Goal: Information Seeking & Learning: Learn about a topic

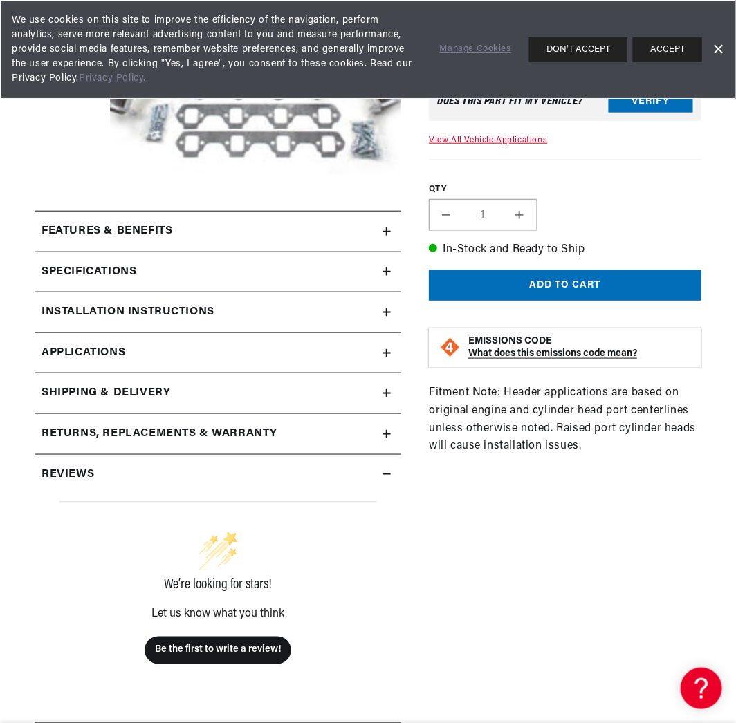
scroll to position [161, 0]
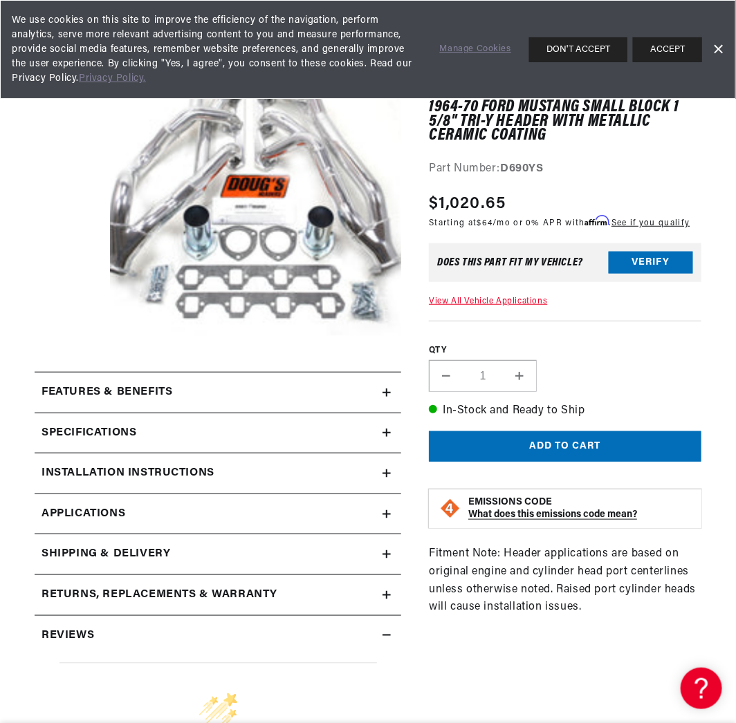
click at [223, 387] on div "Features & Benefits" at bounding box center [209, 393] width 348 height 18
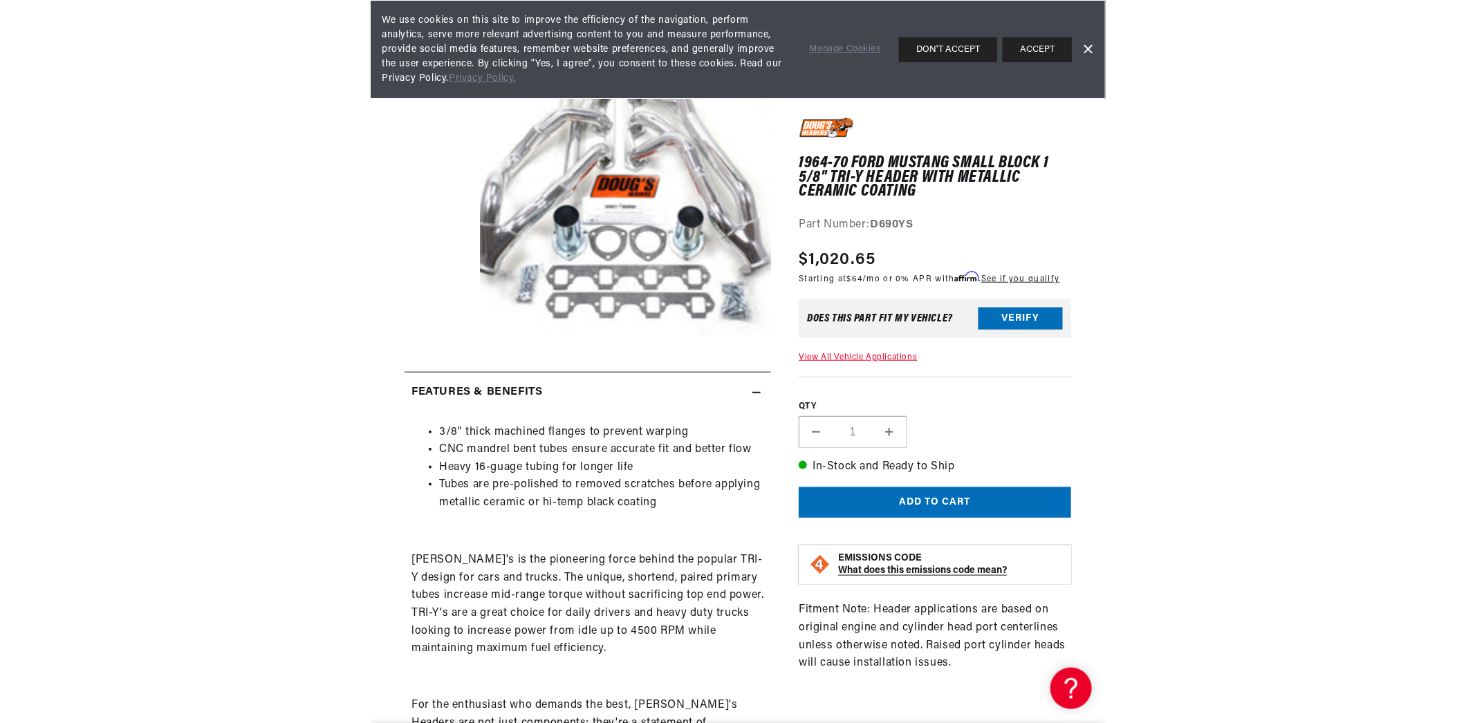
scroll to position [0, 0]
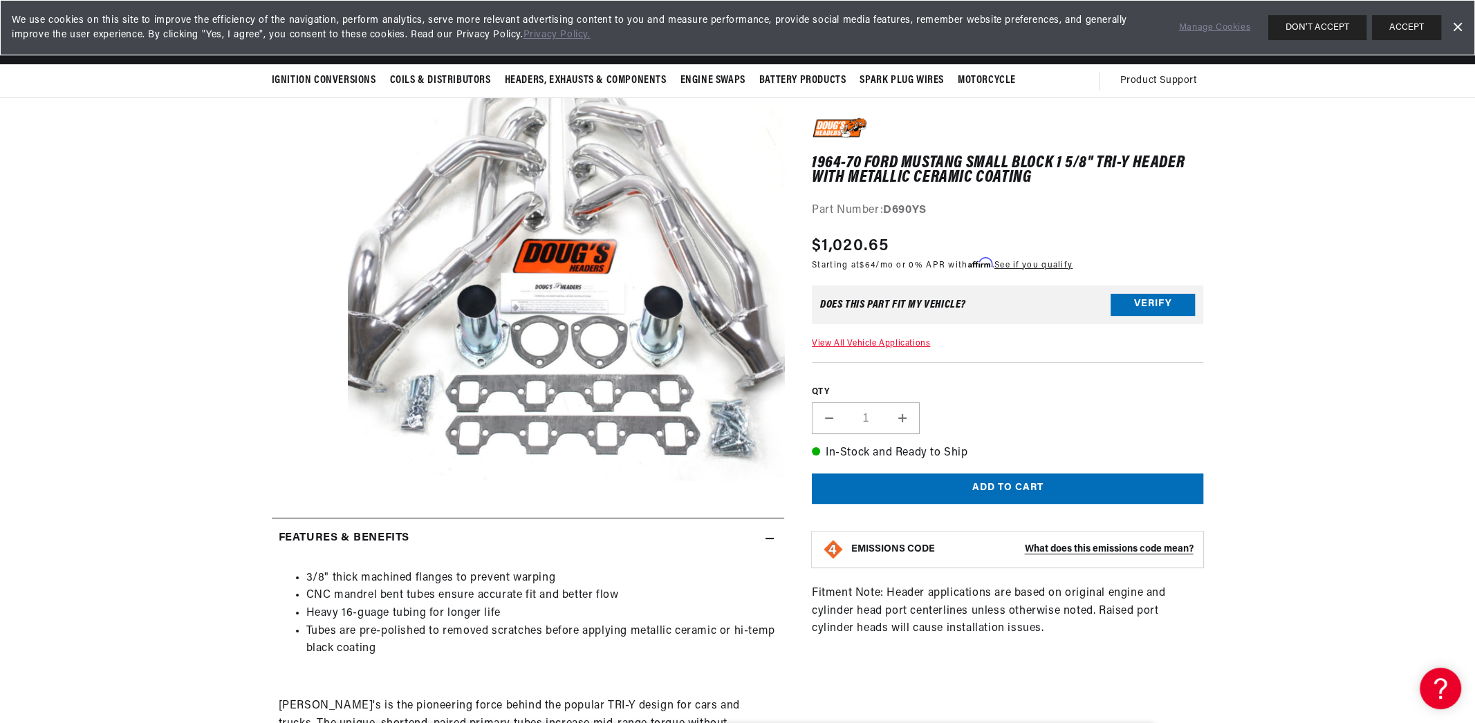
click at [735, 231] on section "1964-70 Ford Mustang Small Block 1 5/8" Tri-Y Header with Metallic Ceramic Coat…" at bounding box center [737, 718] width 1475 height 1370
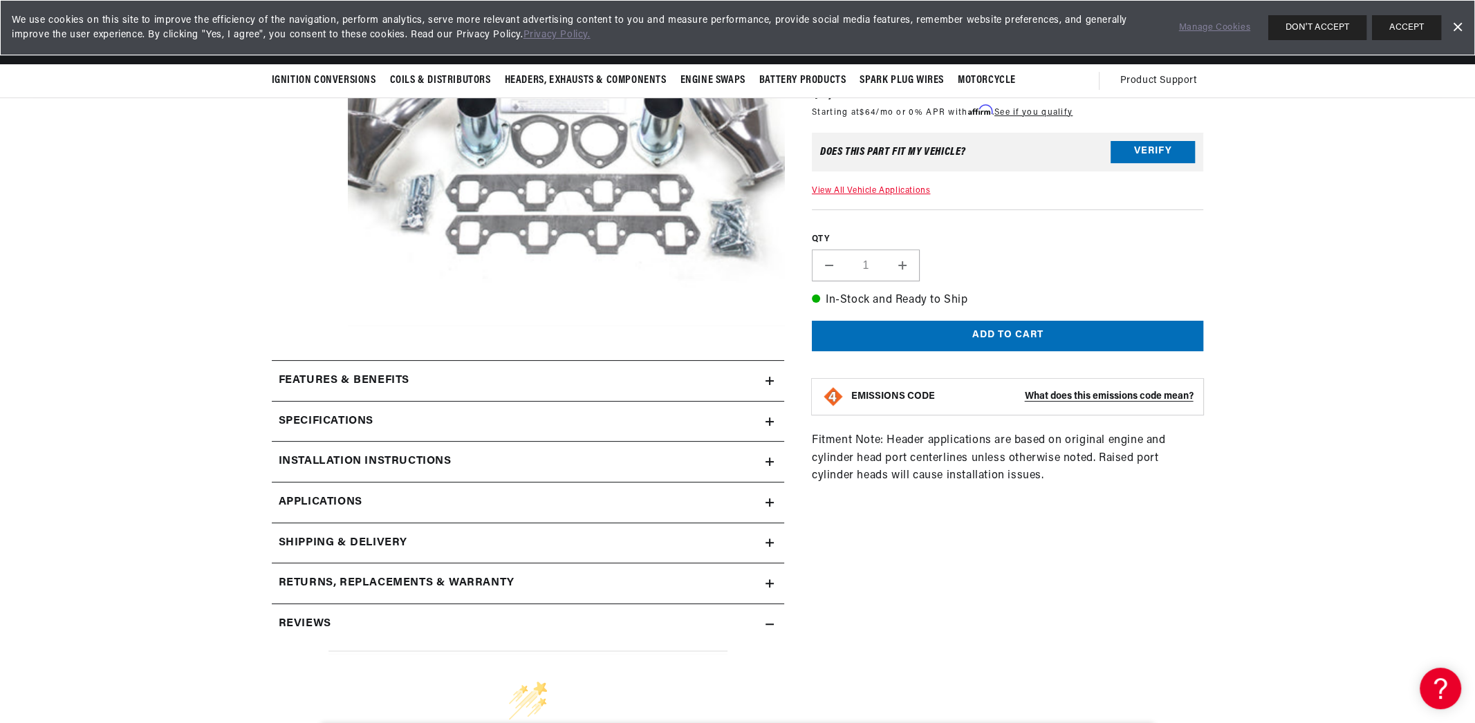
scroll to position [0, 419]
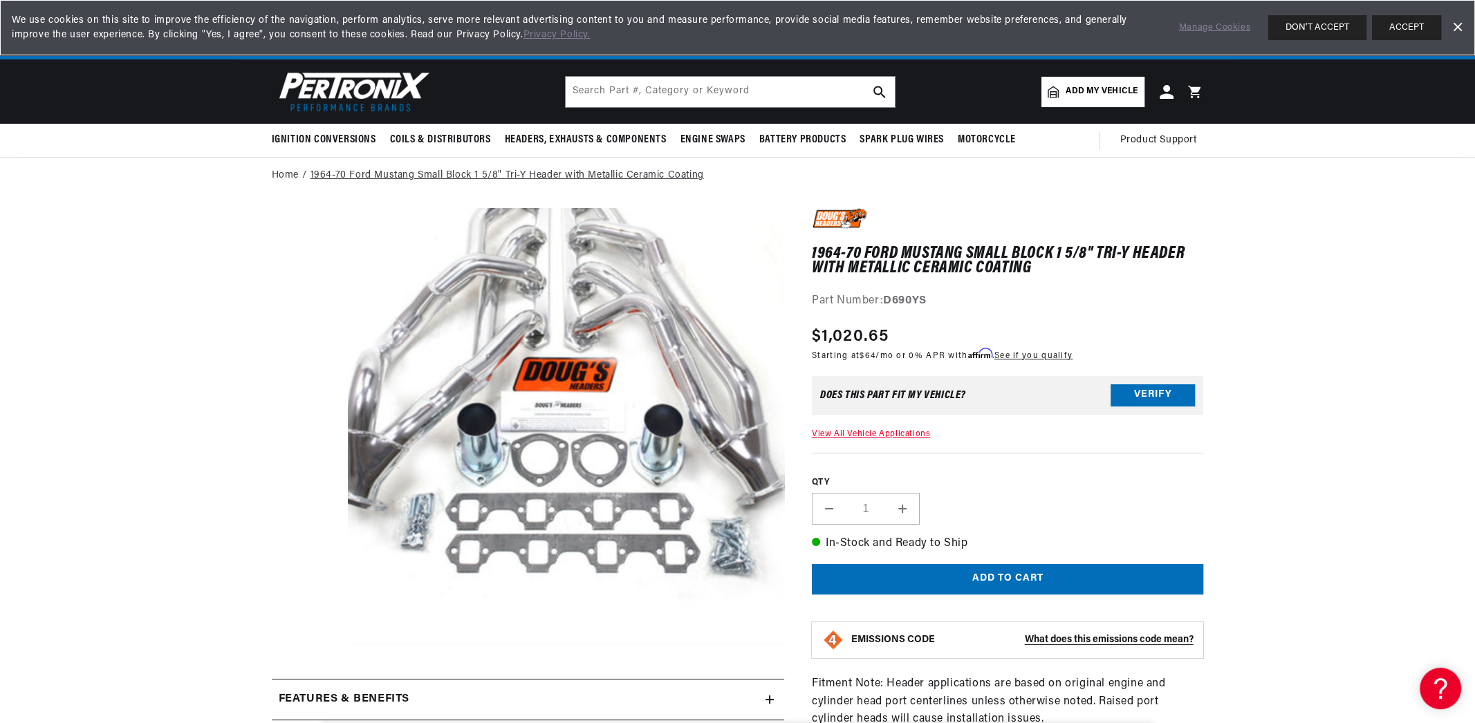
click at [569, 172] on link "1964-70 Ford Mustang Small Block 1 5/8" Tri-Y Header with Metallic Ceramic Coat…" at bounding box center [508, 175] width 394 height 15
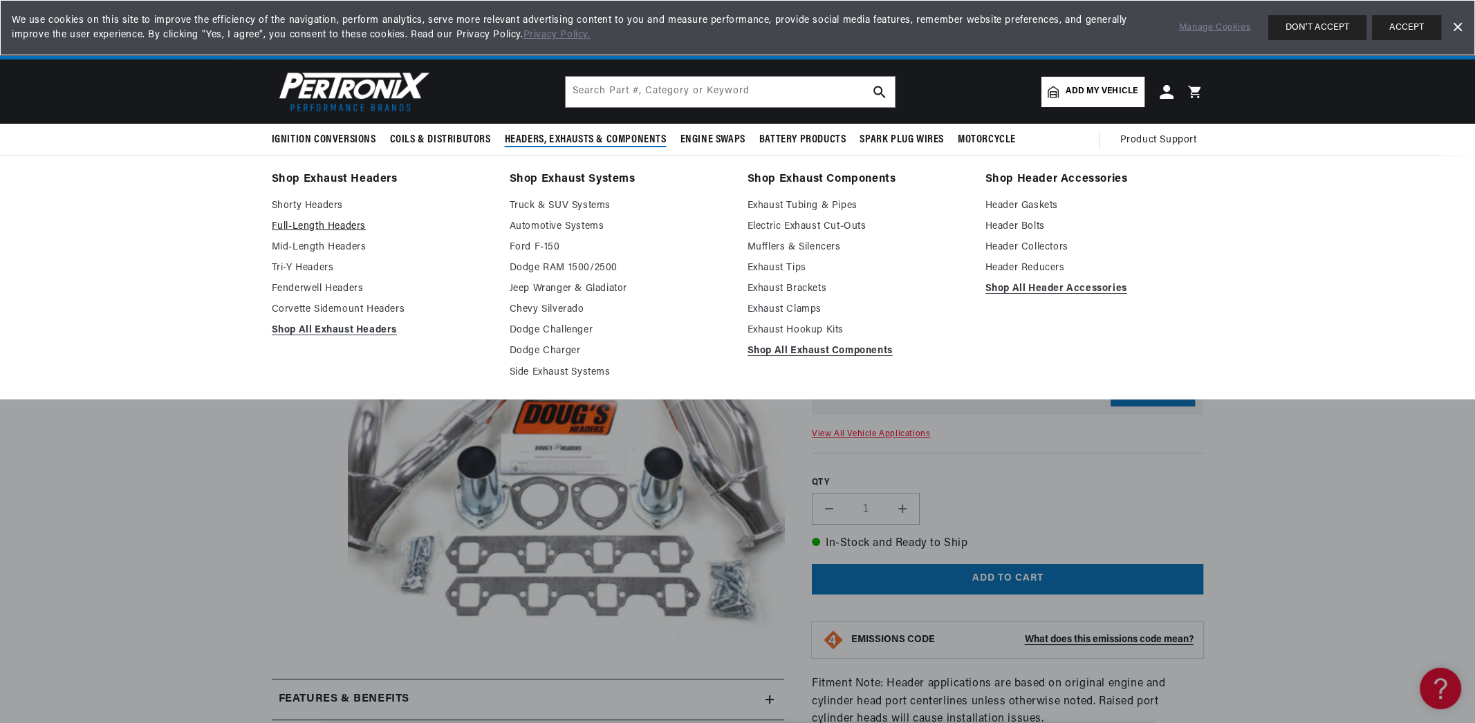
scroll to position [0, 419]
click at [312, 268] on link "Tri-Y Headers" at bounding box center [381, 268] width 219 height 17
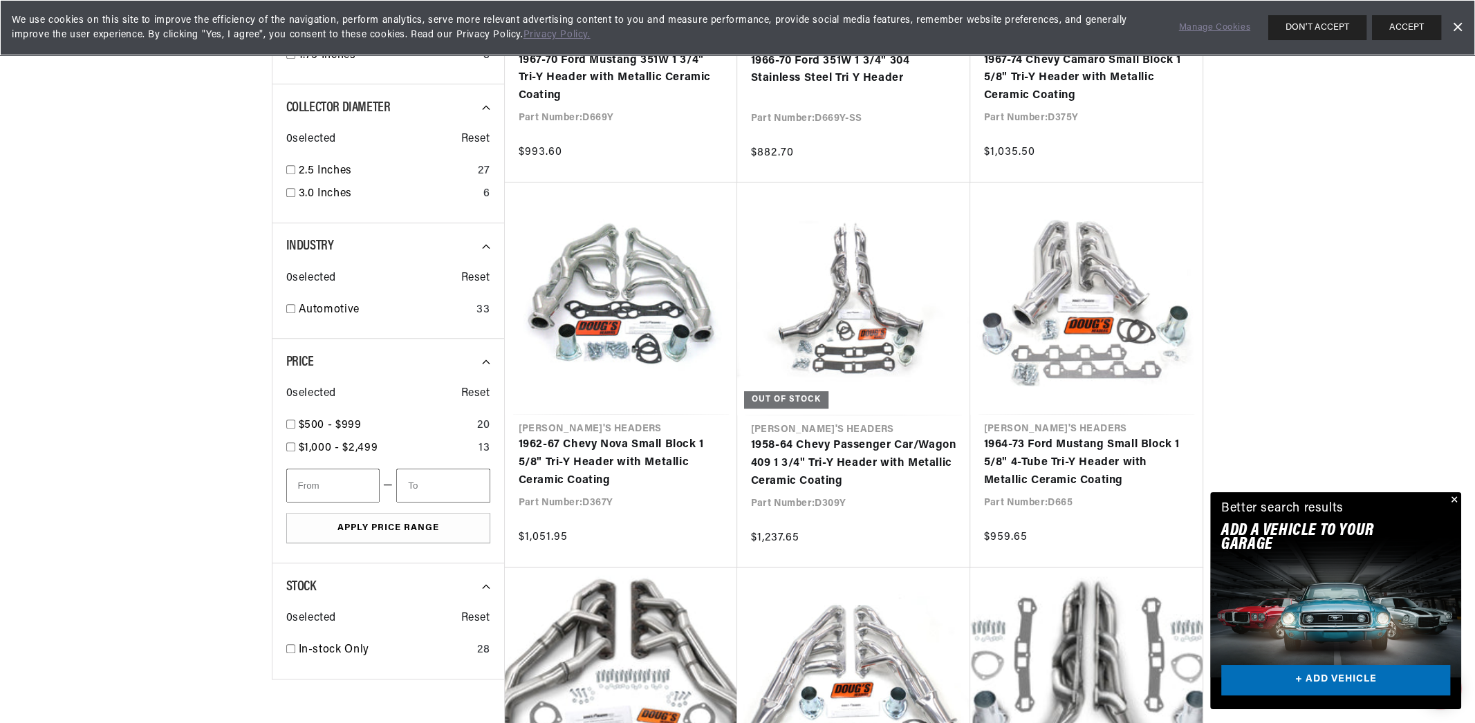
scroll to position [0, 419]
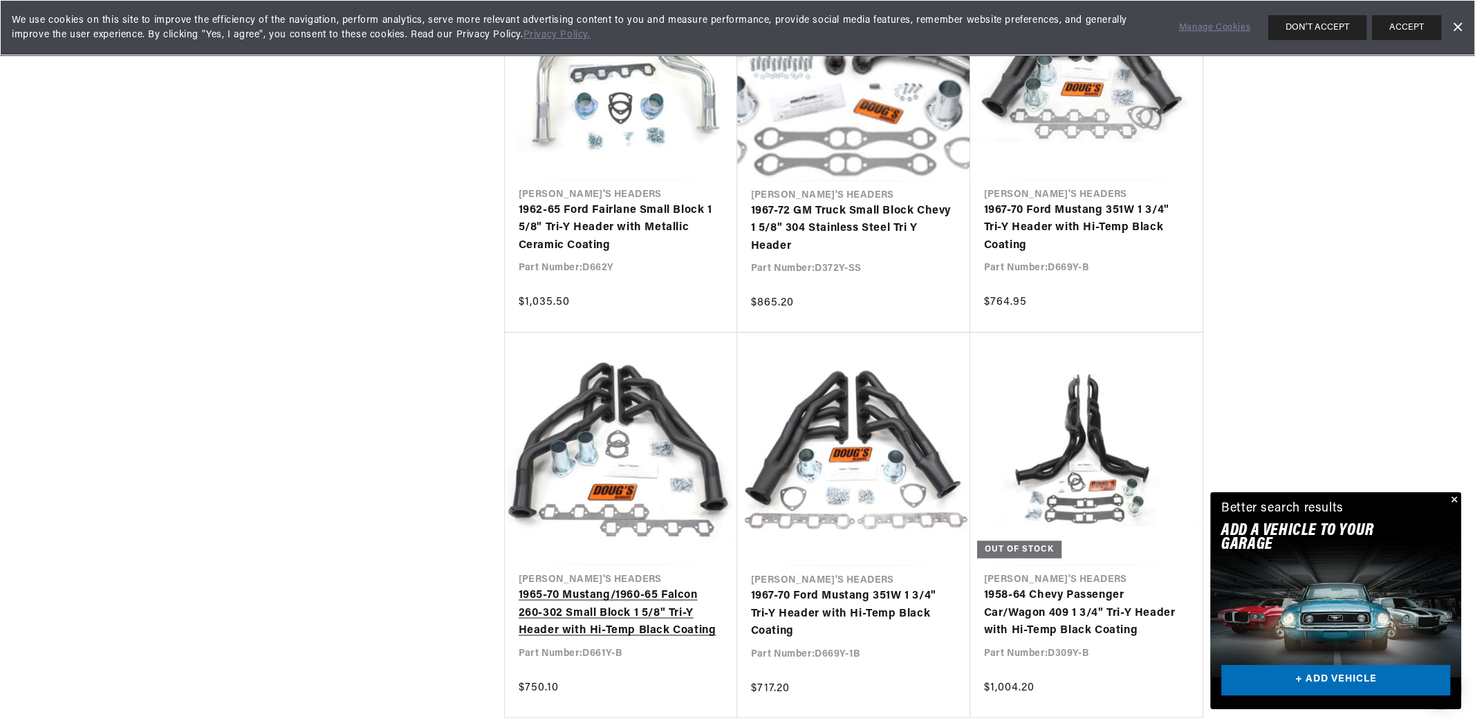
scroll to position [0, 419]
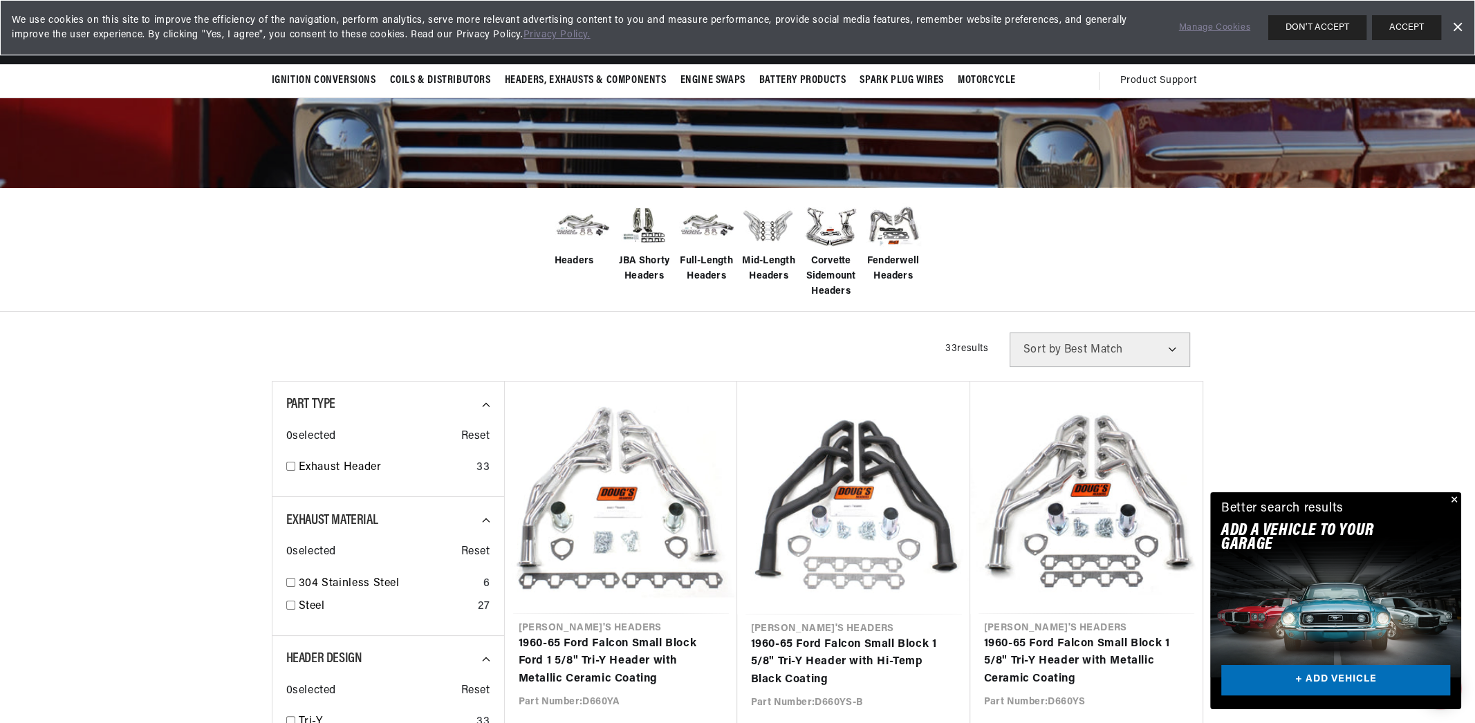
scroll to position [0, 419]
click at [764, 225] on img at bounding box center [768, 225] width 55 height 55
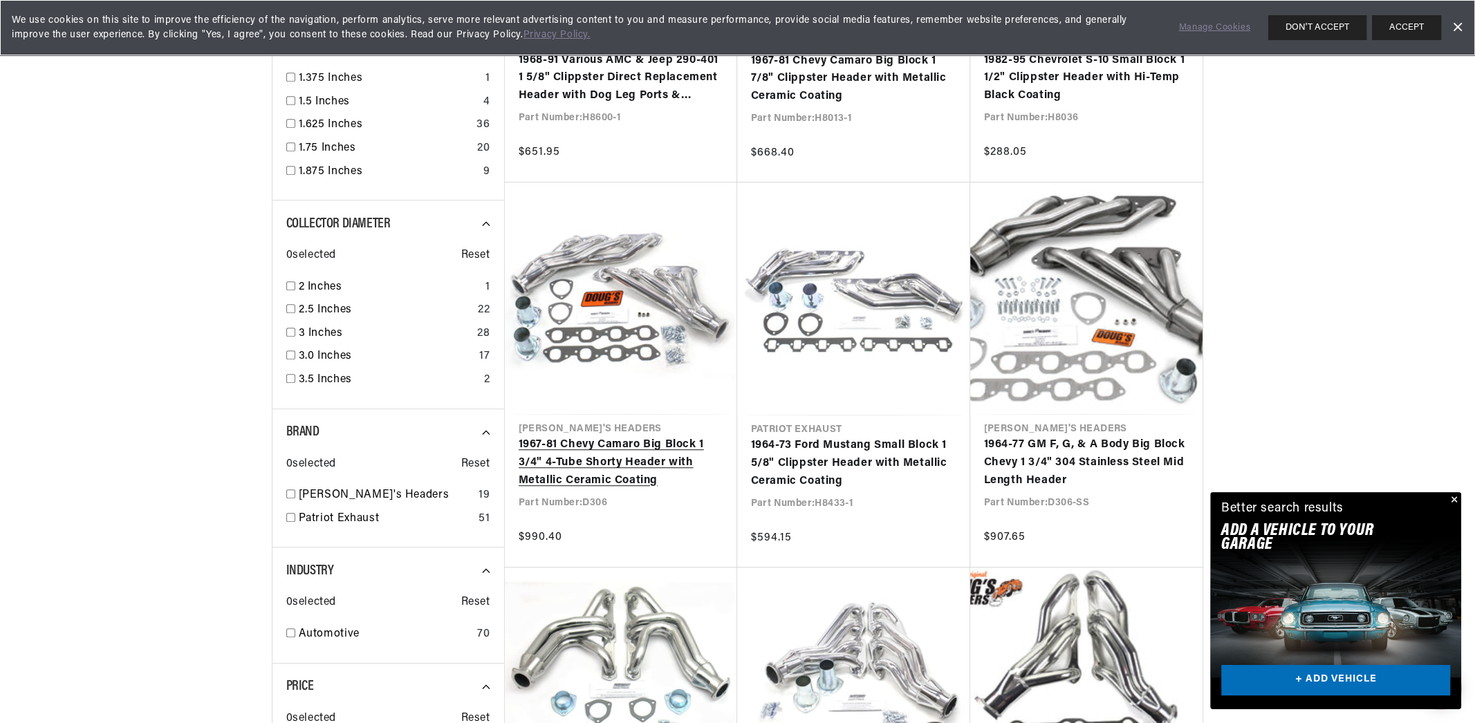
scroll to position [0, 419]
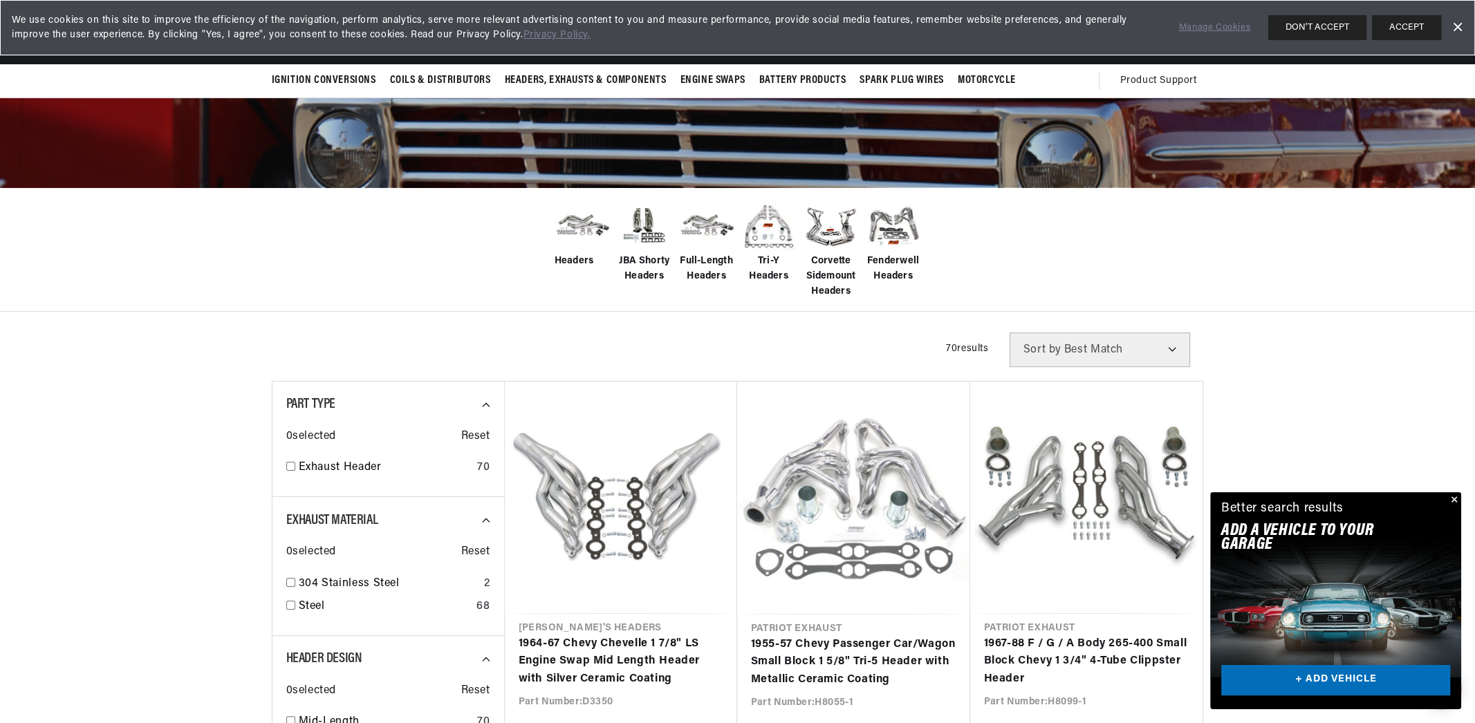
scroll to position [0, 419]
click at [557, 233] on img at bounding box center [582, 226] width 55 height 44
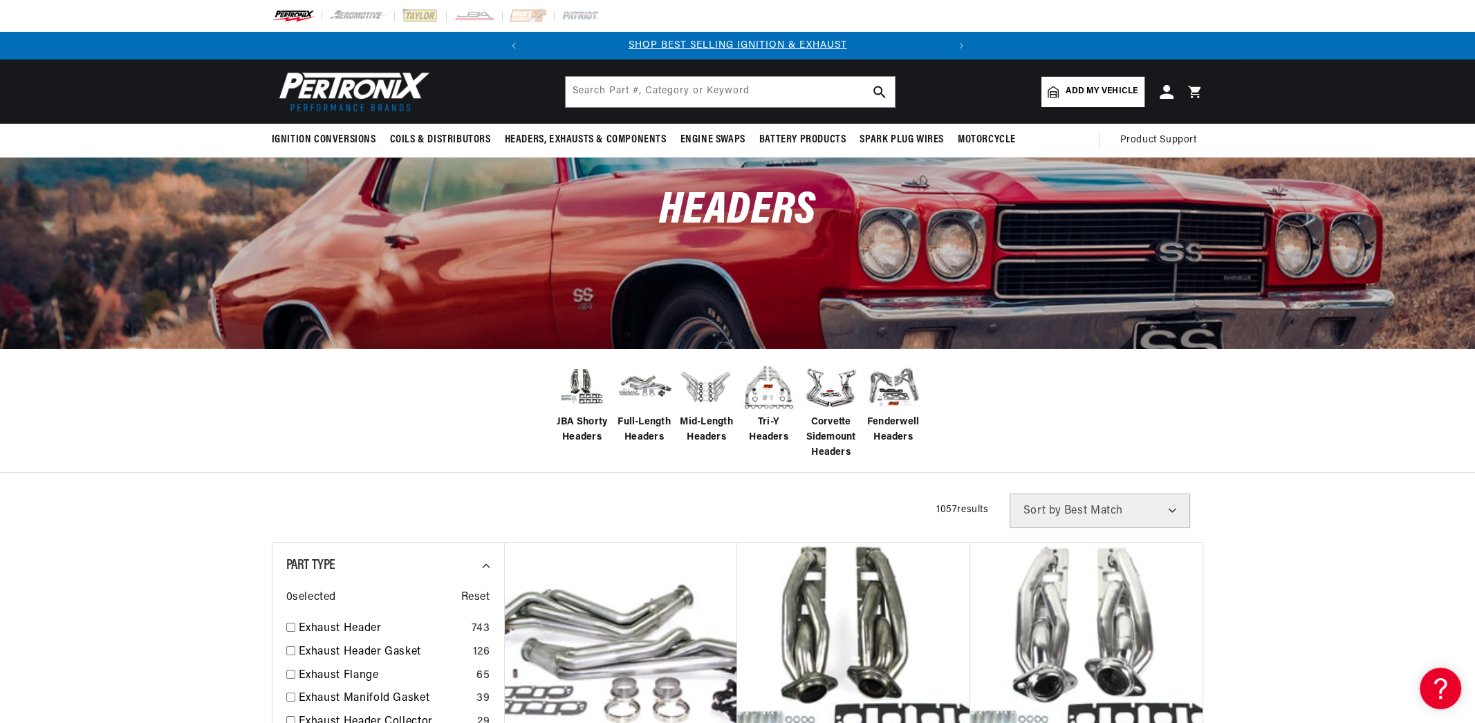
scroll to position [161, 0]
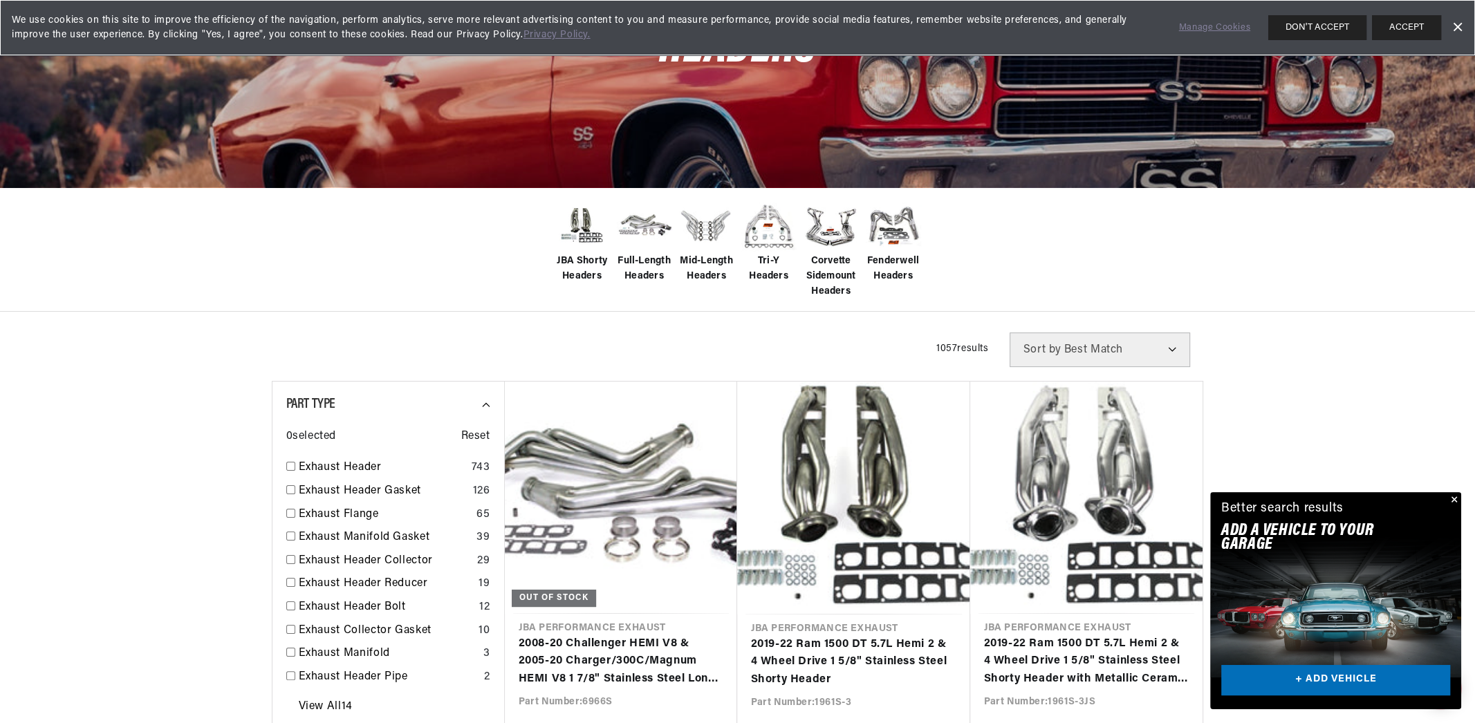
click at [667, 239] on img at bounding box center [644, 226] width 55 height 44
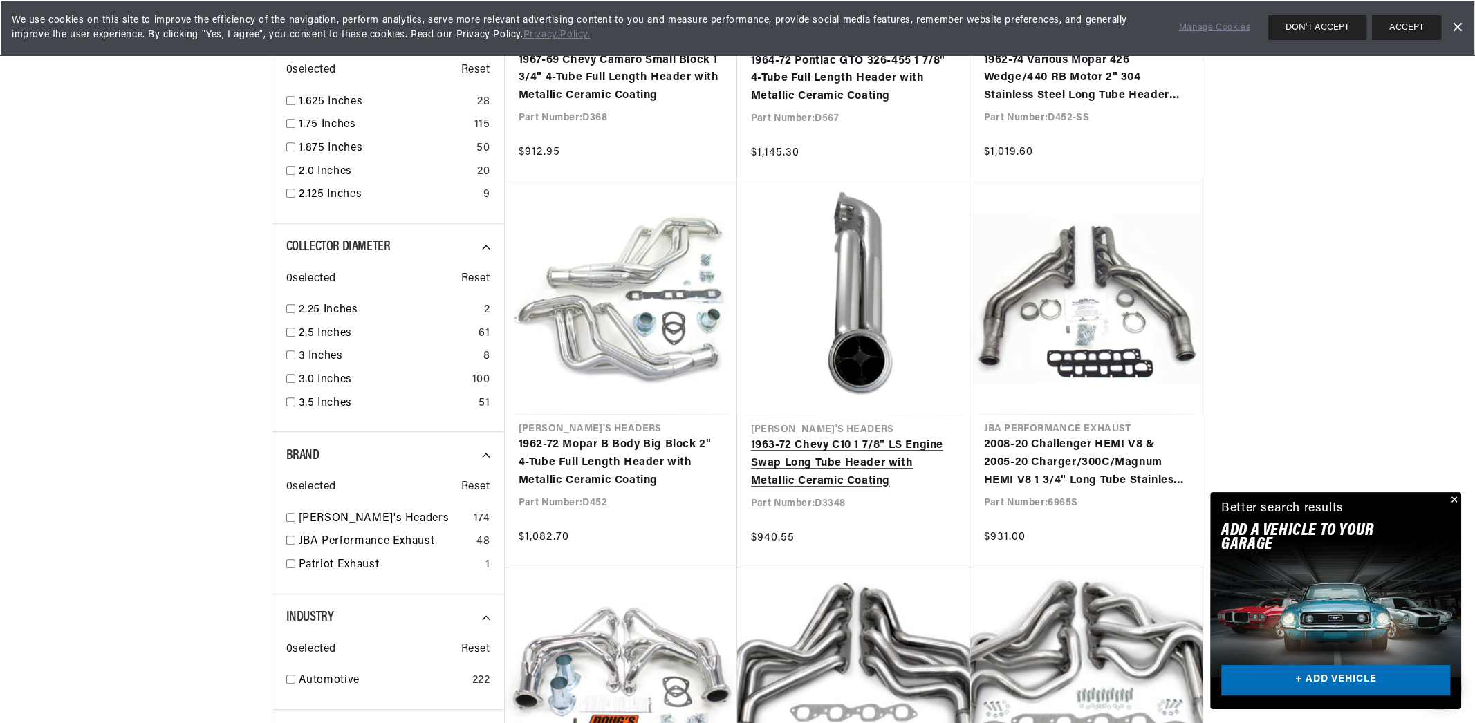
scroll to position [0, 419]
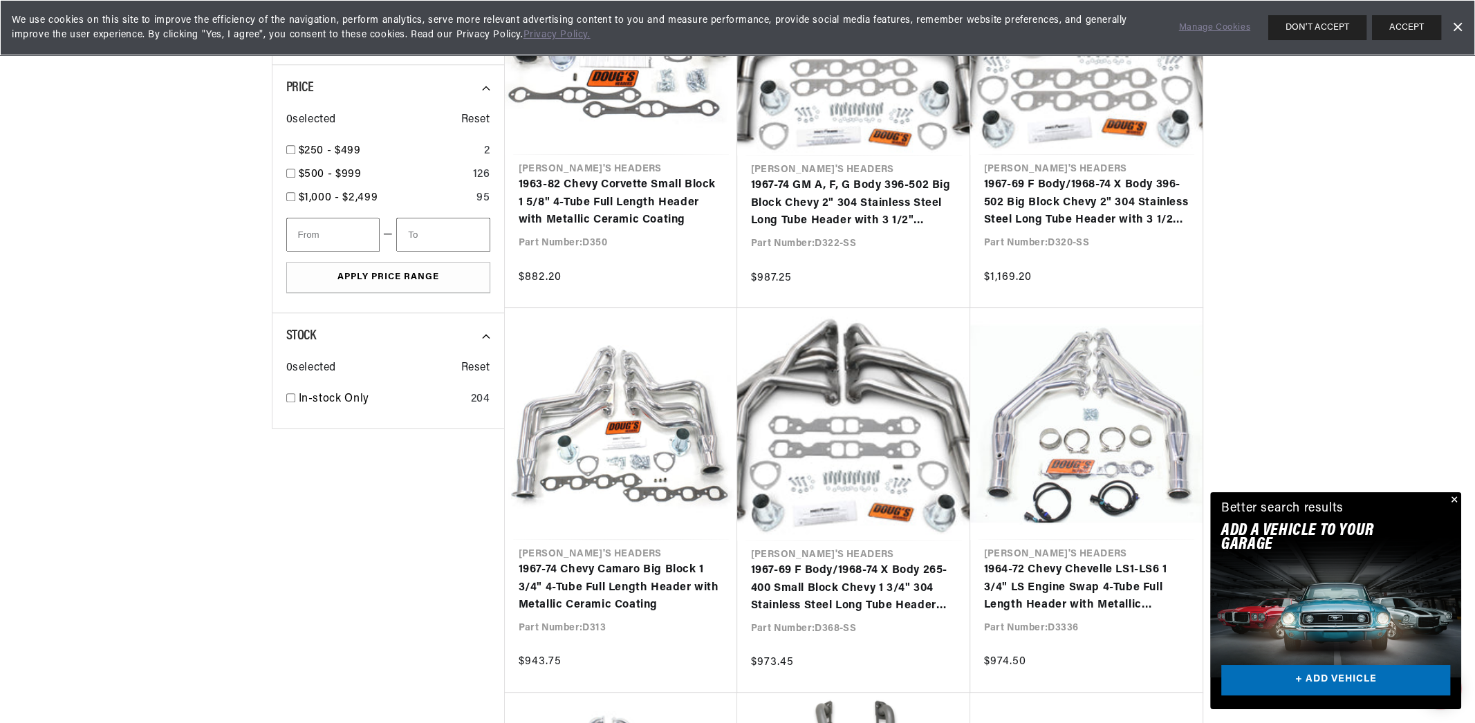
click at [1459, 24] on link "Dismiss Banner" at bounding box center [1457, 27] width 21 height 21
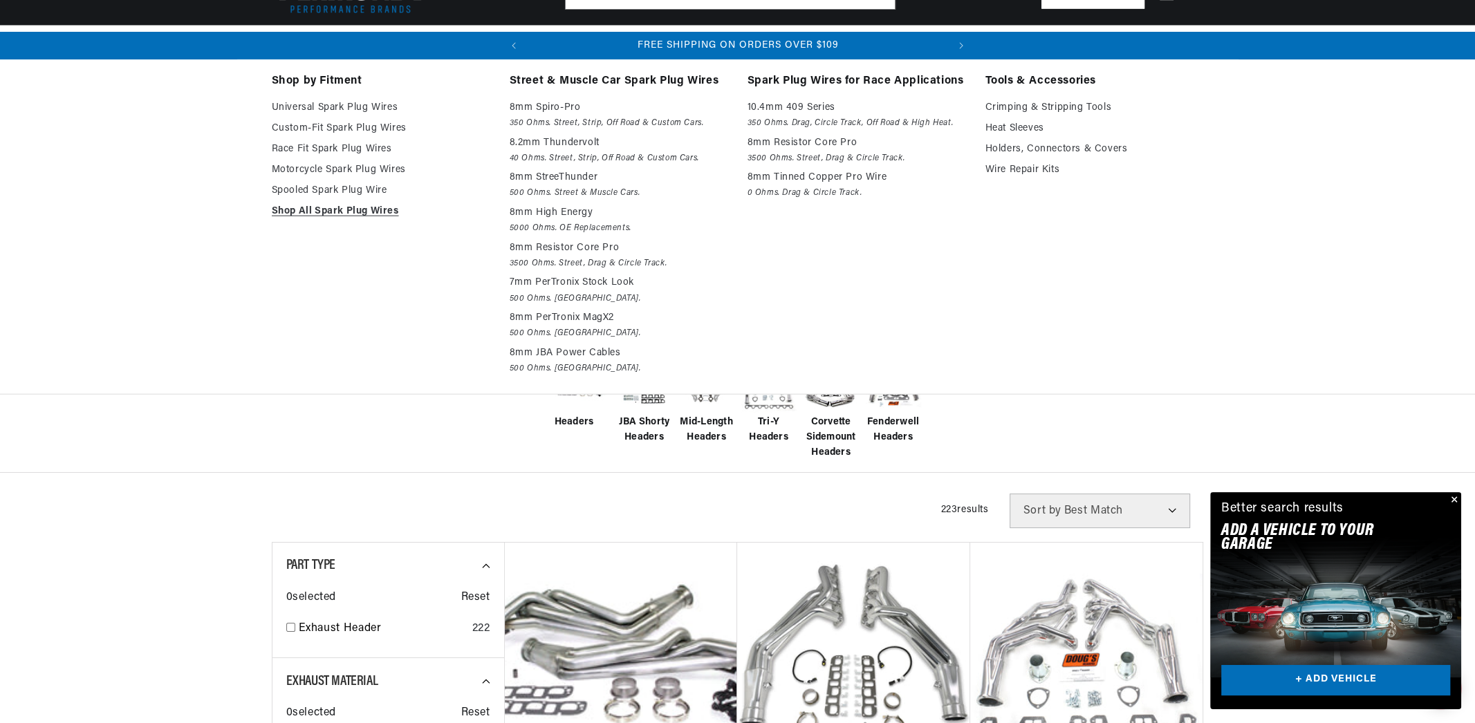
scroll to position [2749, 0]
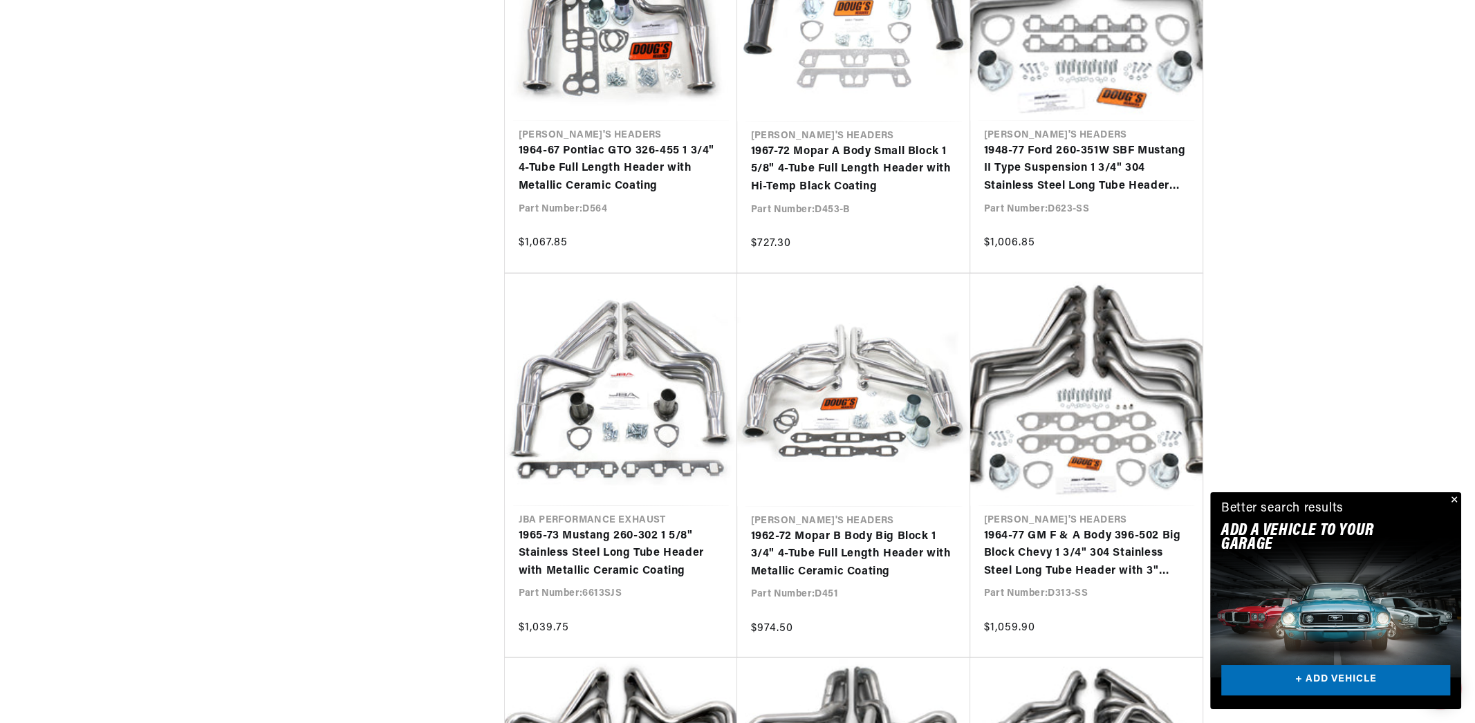
scroll to position [0, 419]
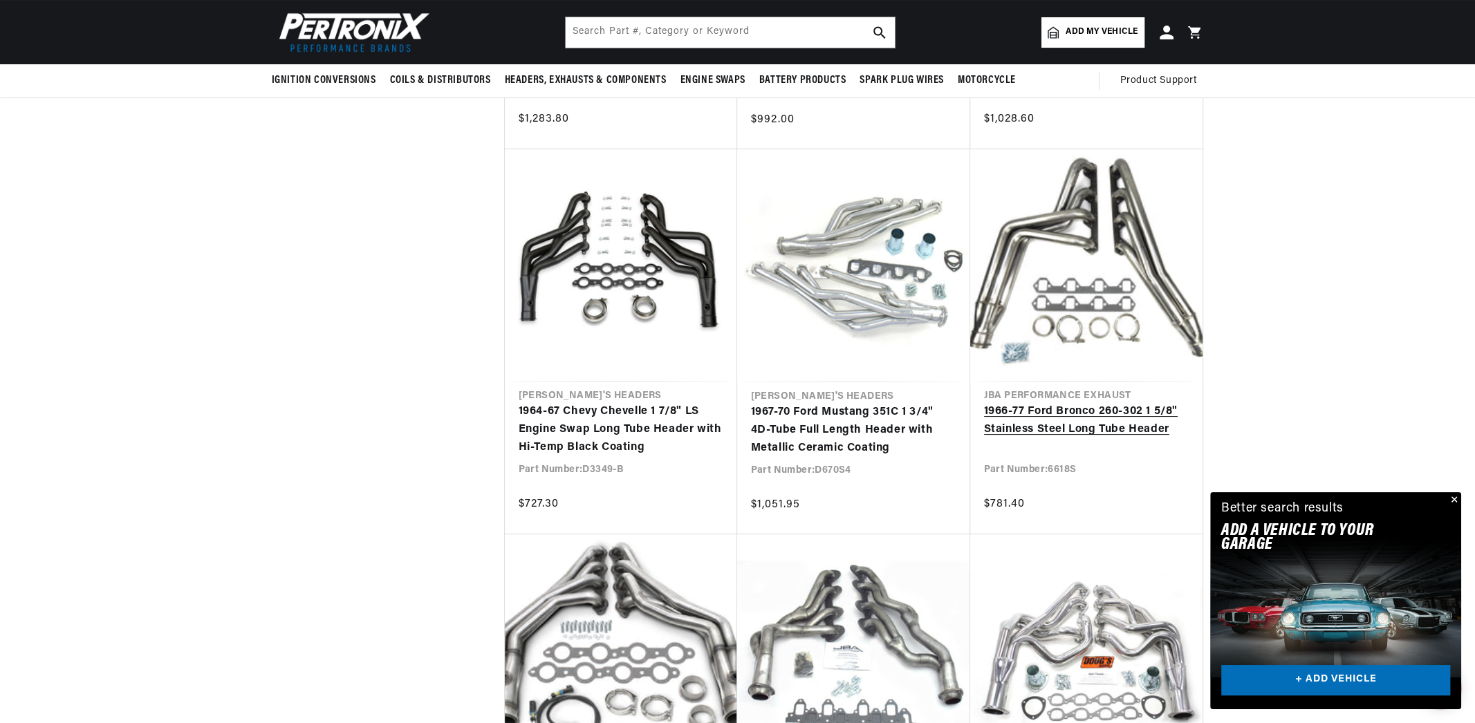
scroll to position [13479, 0]
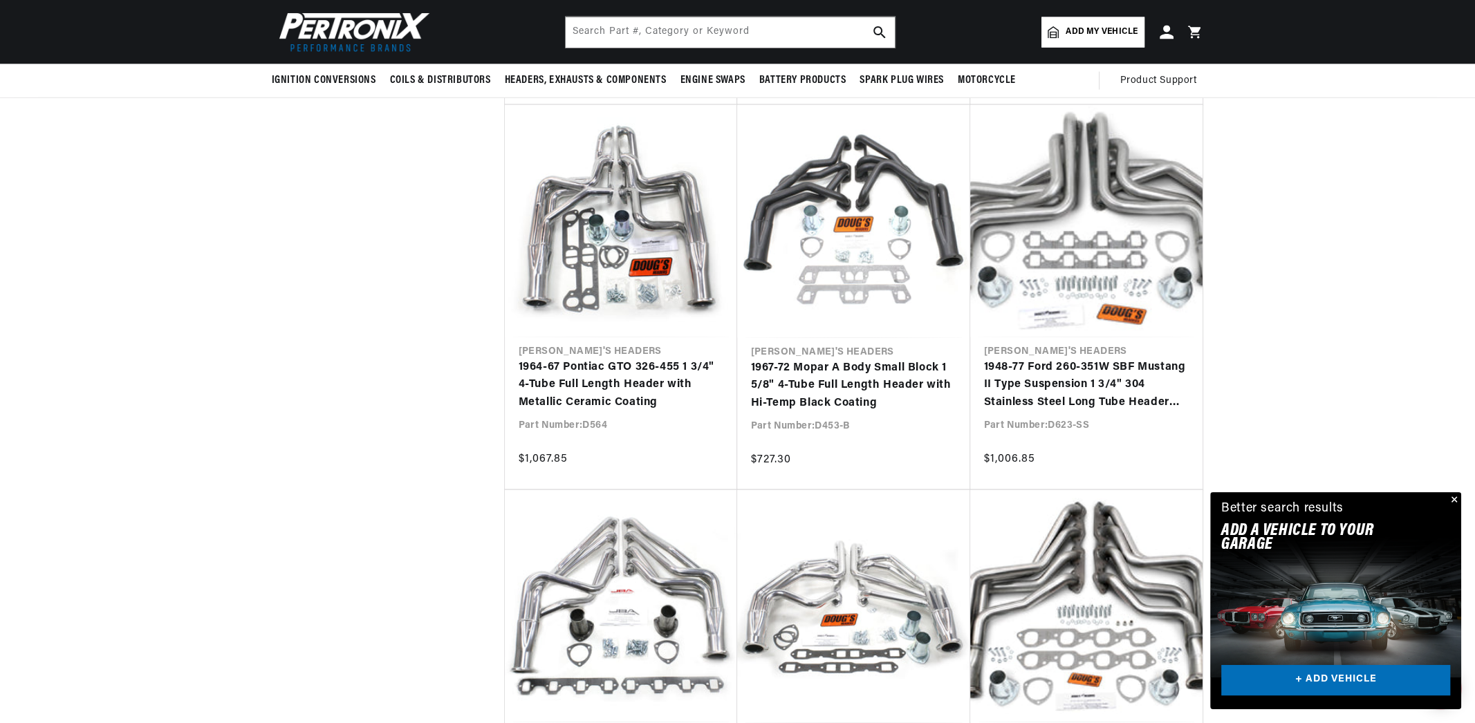
scroll to position [3222, 0]
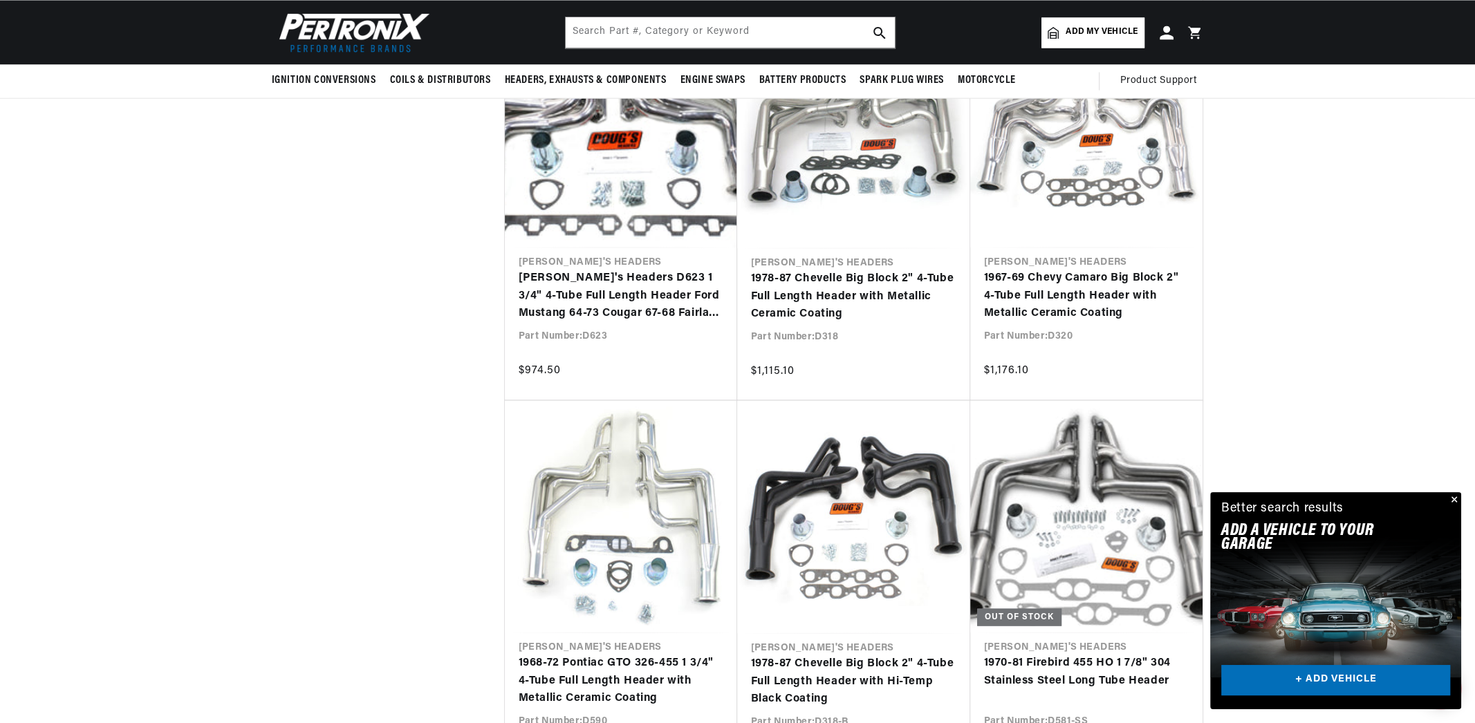
click at [1457, 503] on button "Close" at bounding box center [1453, 500] width 17 height 17
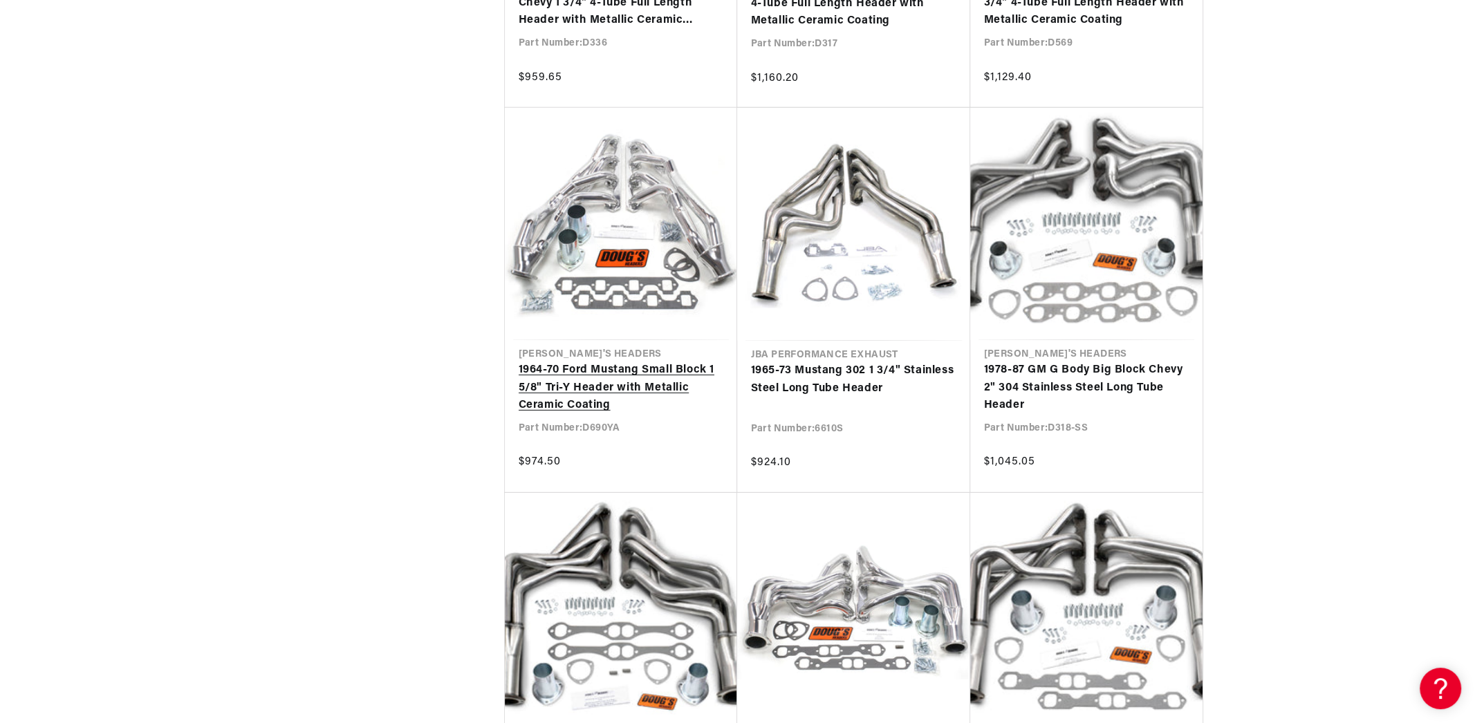
scroll to position [0, 0]
click at [604, 377] on link "1964-70 Ford Mustang Small Block 1 5/8" Tri-Y Header with Metallic Ceramic Coat…" at bounding box center [621, 388] width 205 height 53
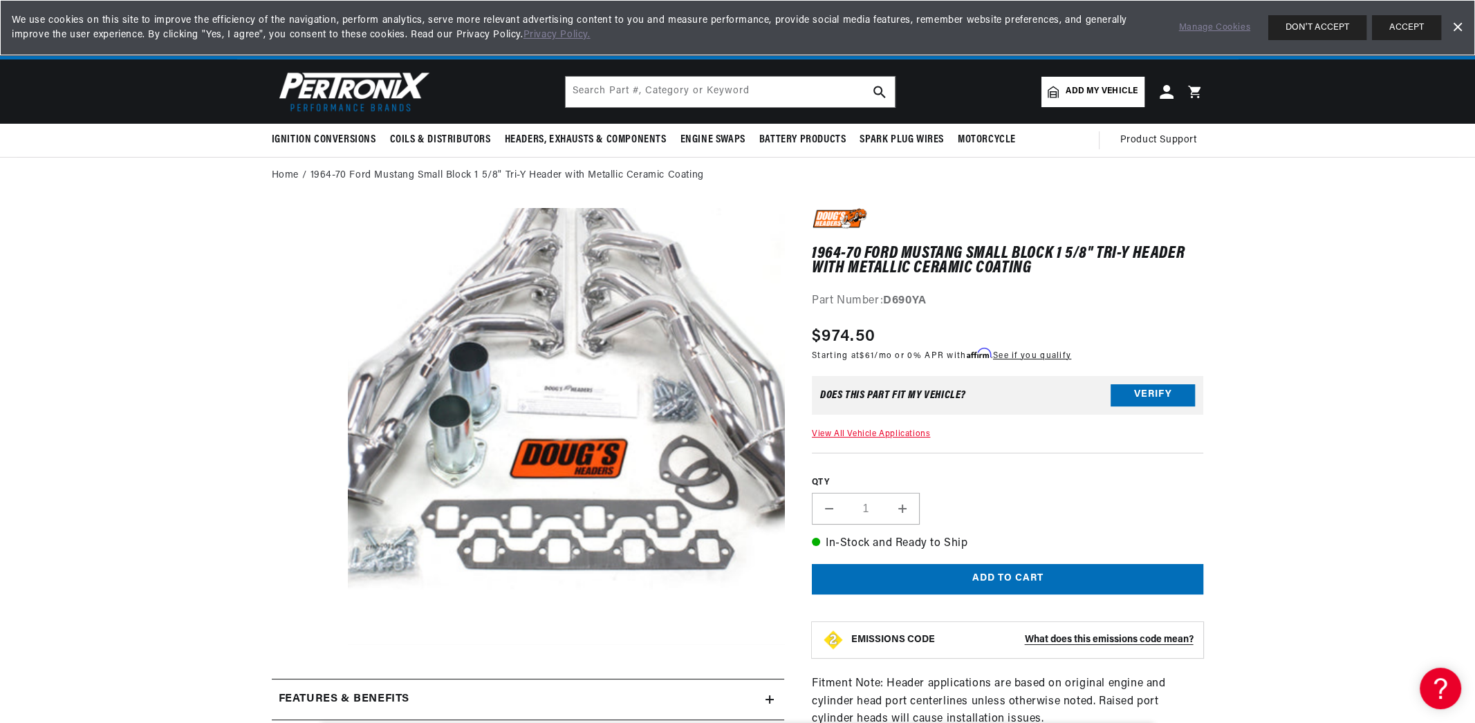
scroll to position [161, 0]
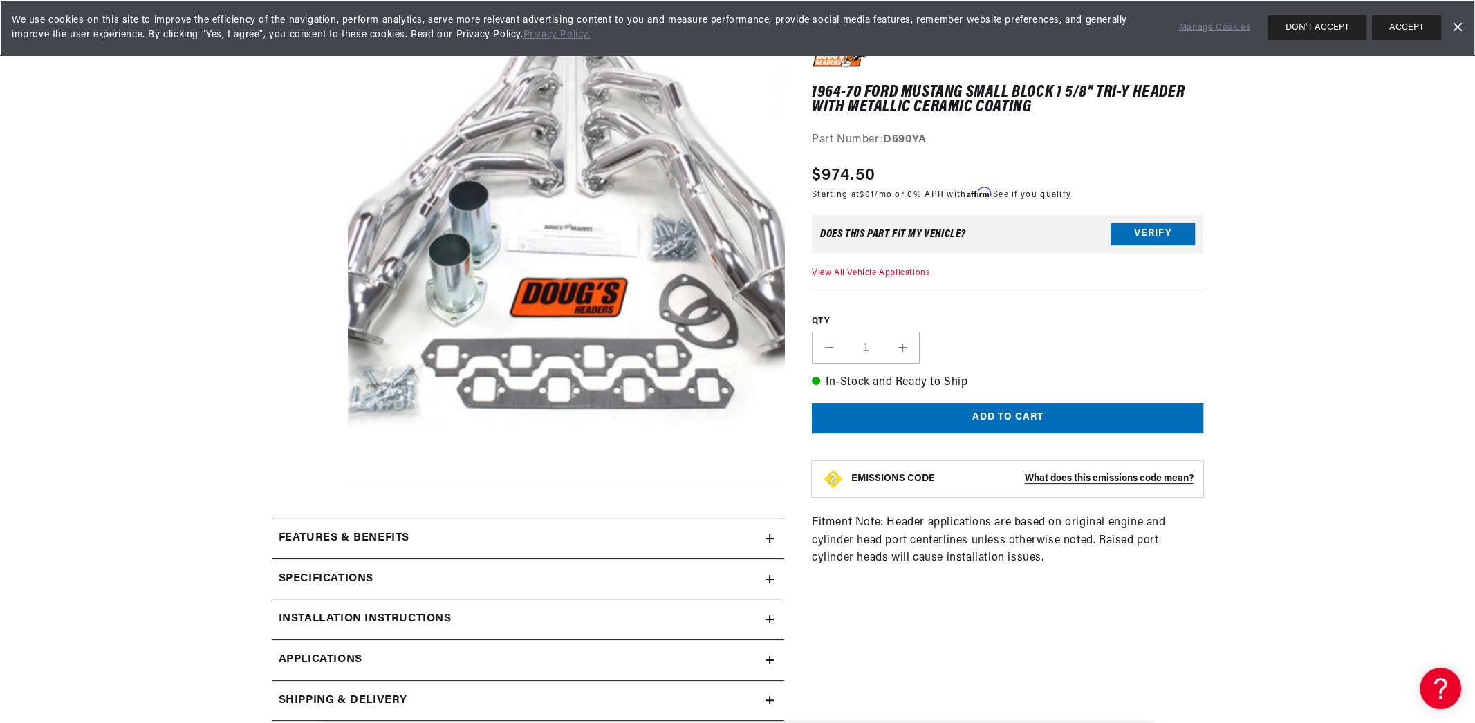
click at [463, 546] on div "Features & Benefits" at bounding box center [519, 539] width 494 height 18
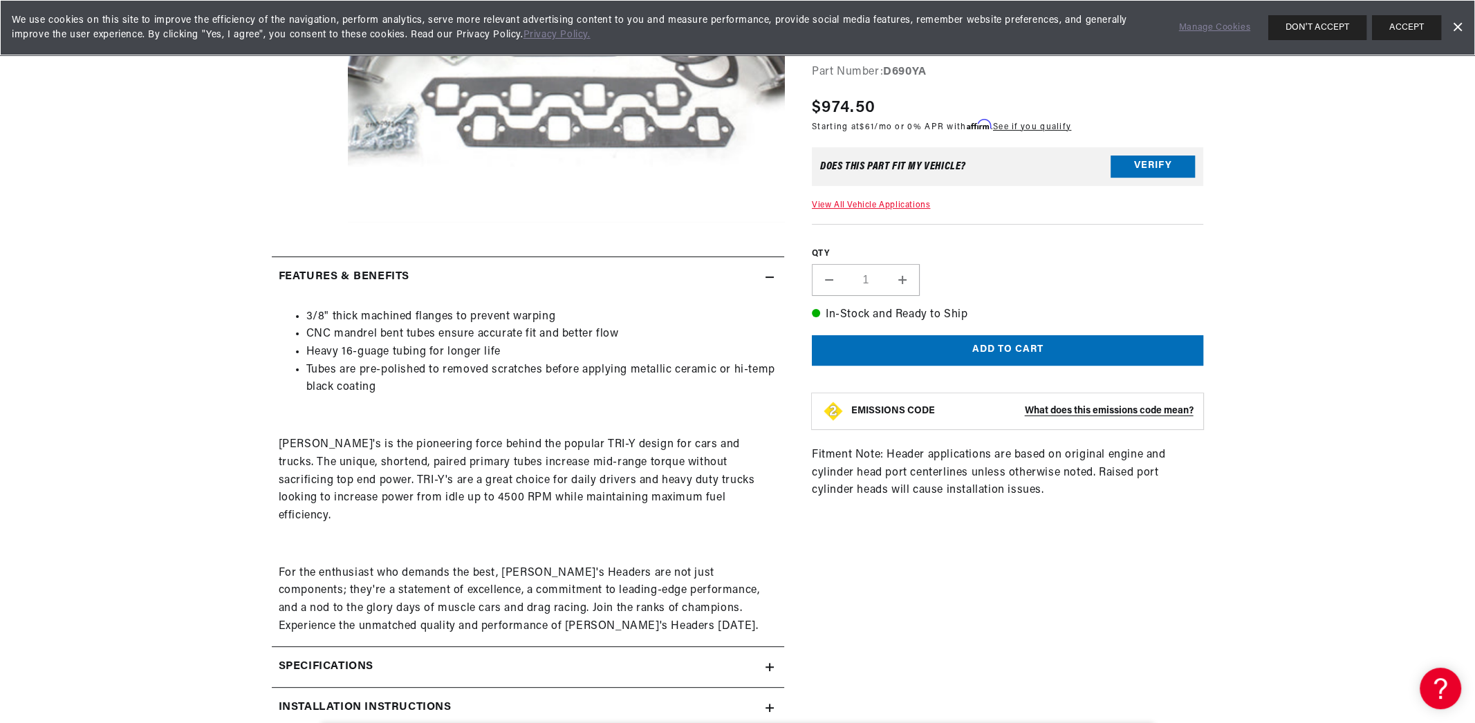
scroll to position [484, 0]
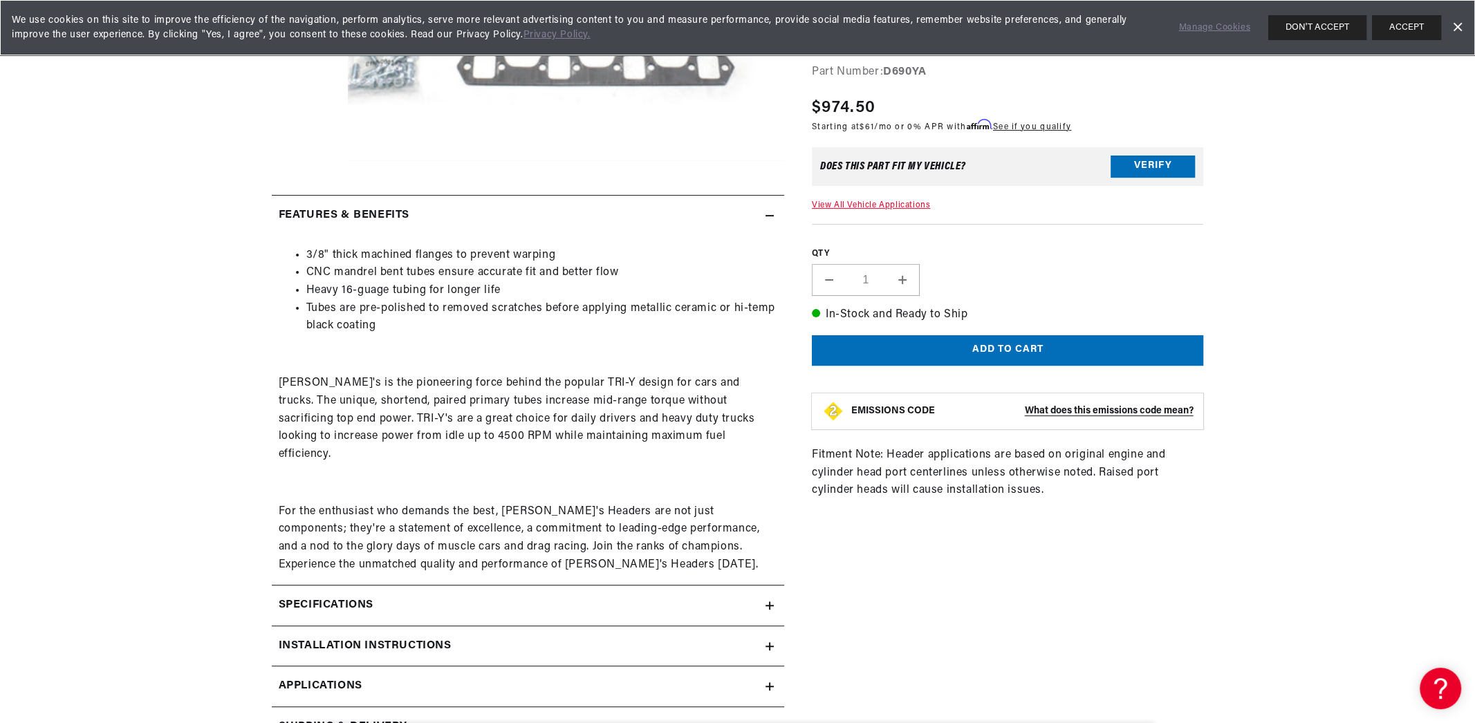
click at [492, 597] on div "Specifications" at bounding box center [519, 606] width 494 height 18
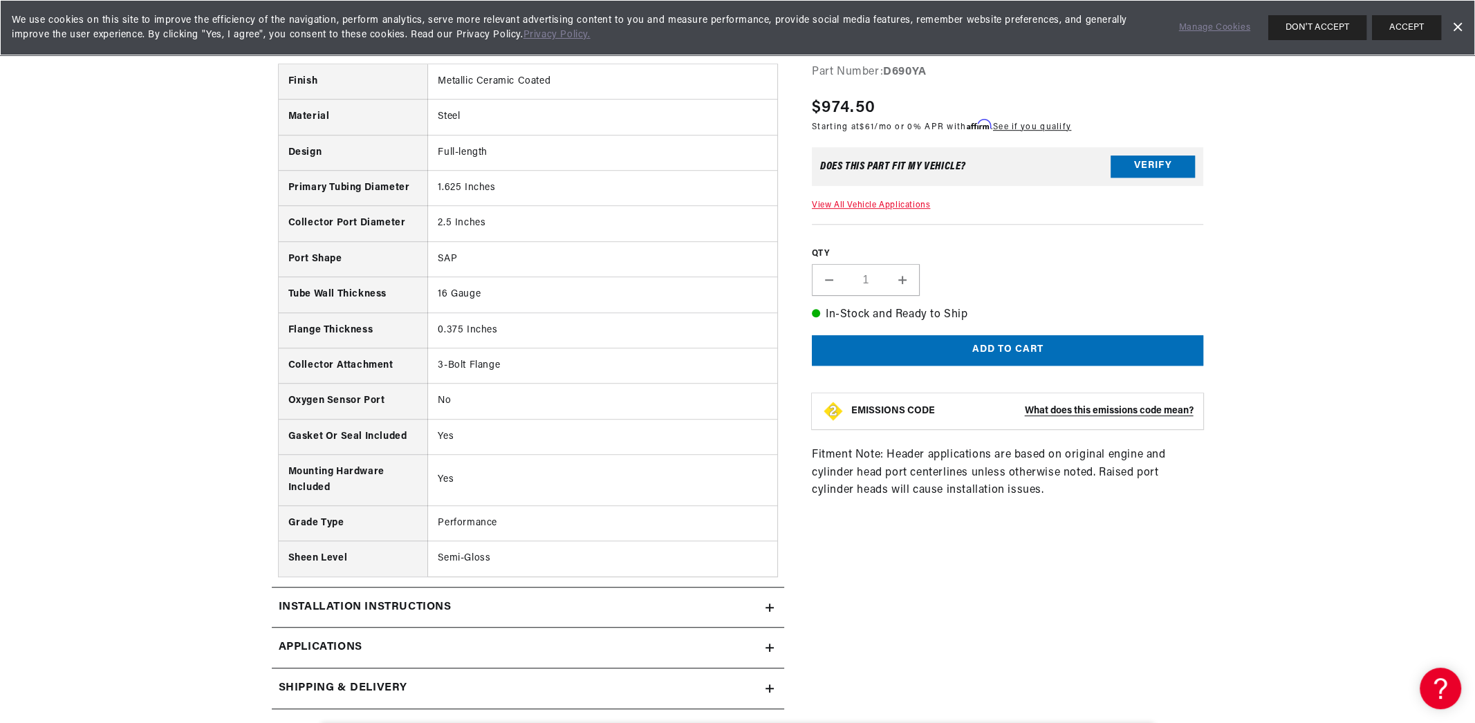
scroll to position [1291, 0]
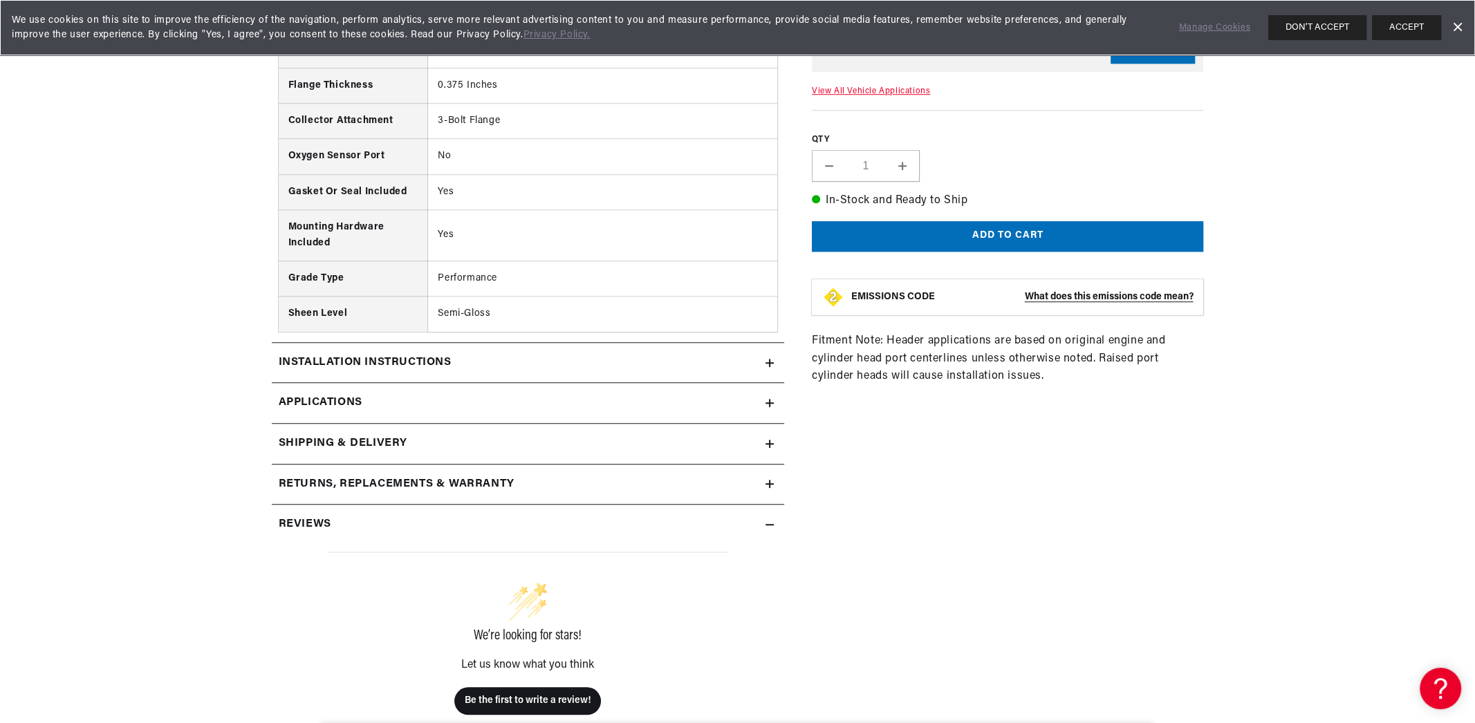
click at [397, 383] on link "Applications" at bounding box center [528, 403] width 512 height 41
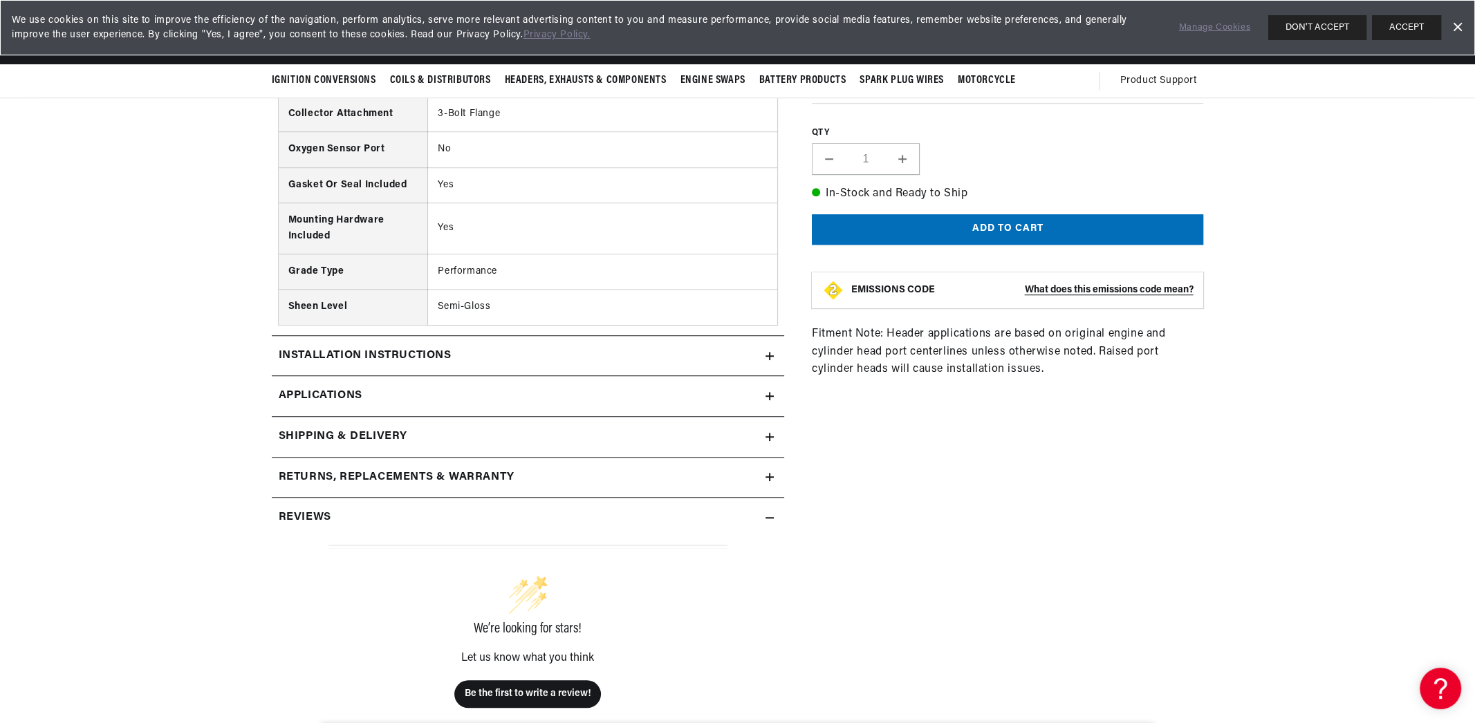
scroll to position [1291, 0]
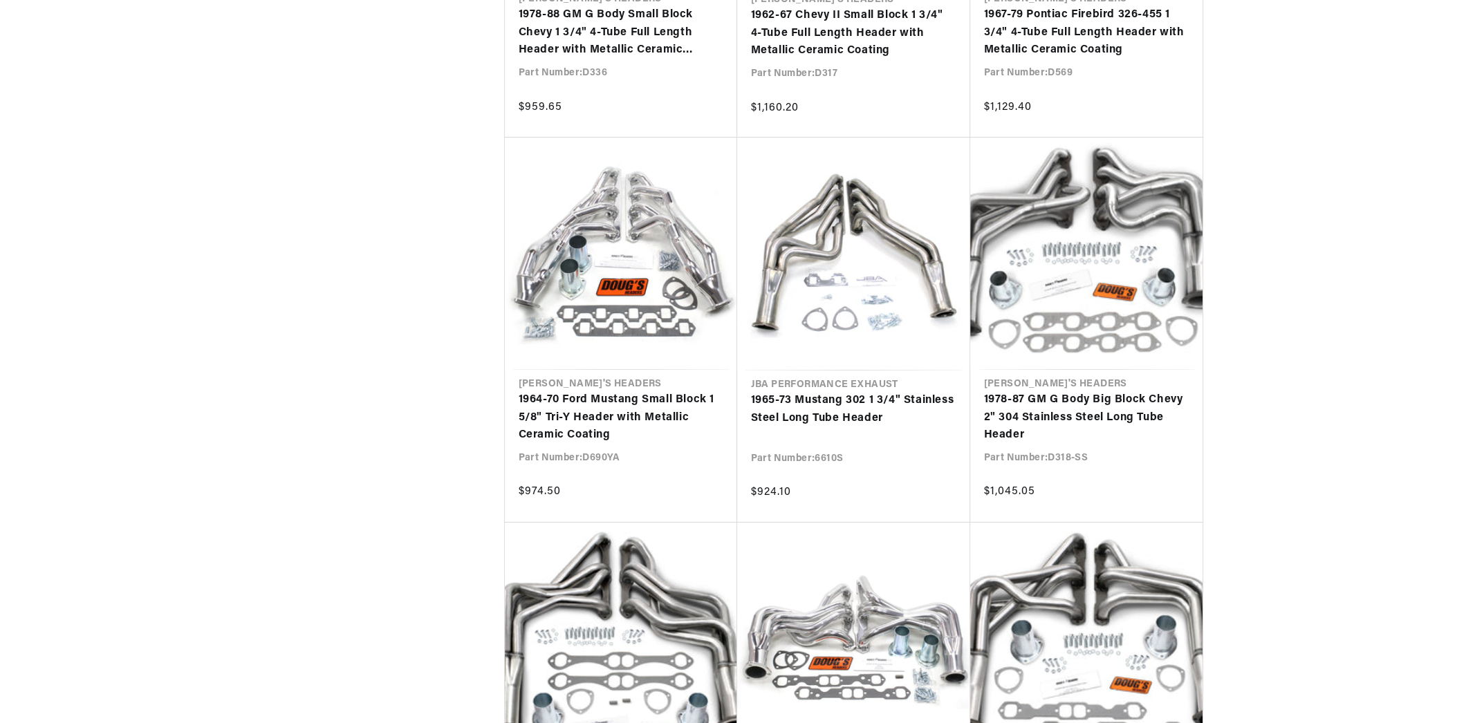
scroll to position [6360, 0]
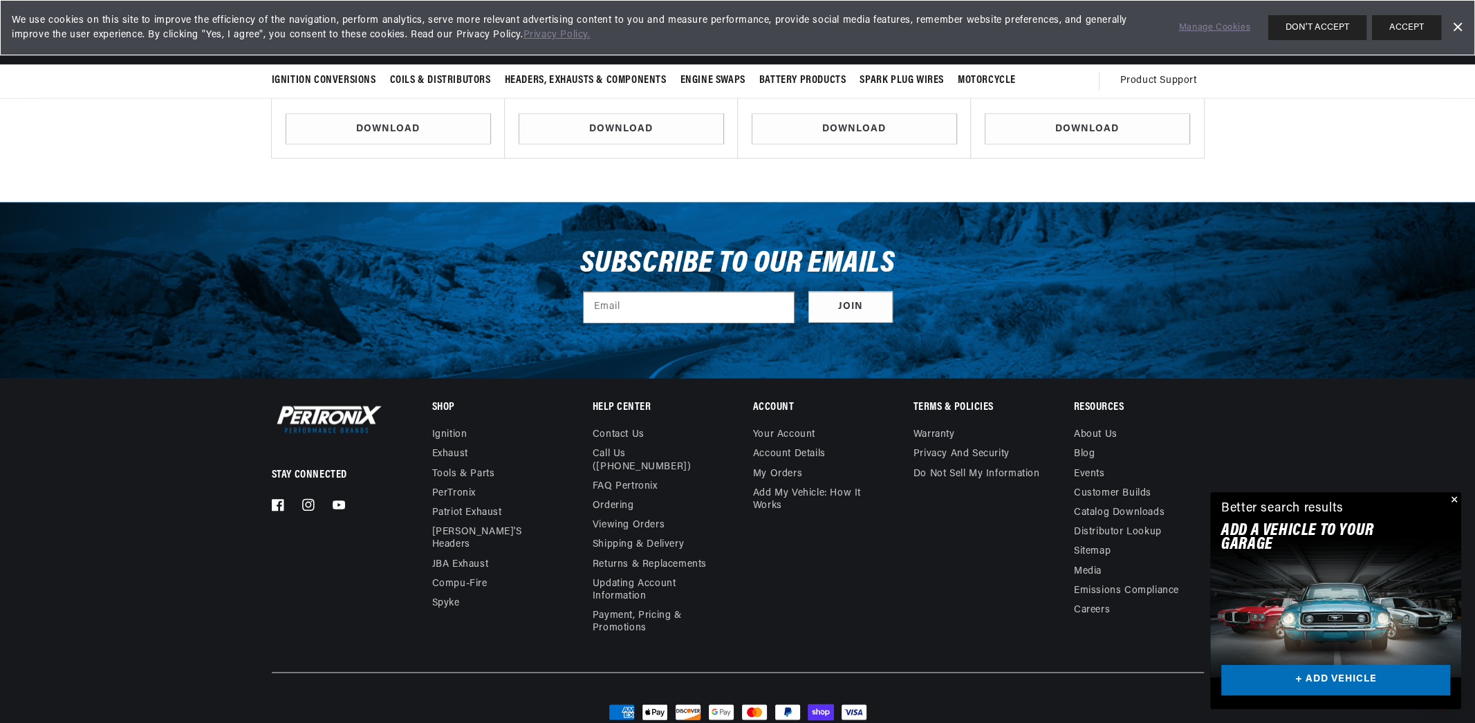
scroll to position [3152, 0]
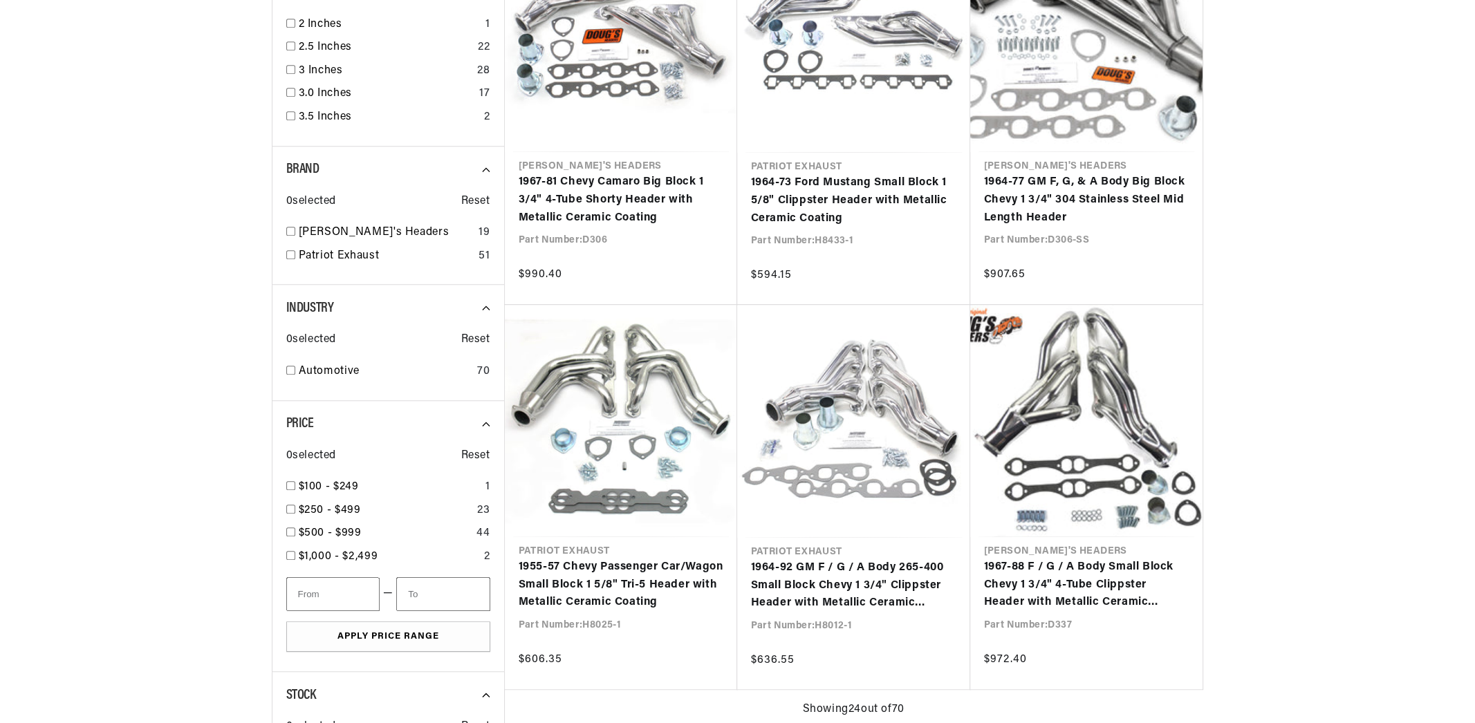
scroll to position [1503, 0]
